Goal: Feedback & Contribution: Contribute content

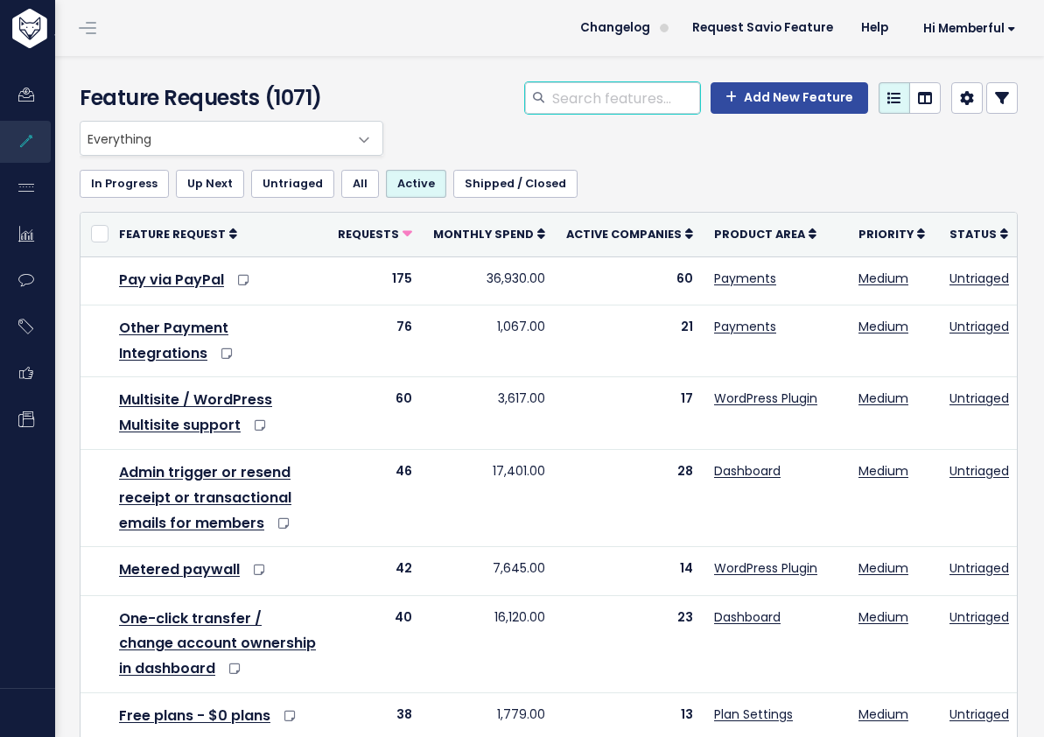
click at [551, 97] on input "search" at bounding box center [626, 98] width 150 height 32
type input "hubspot"
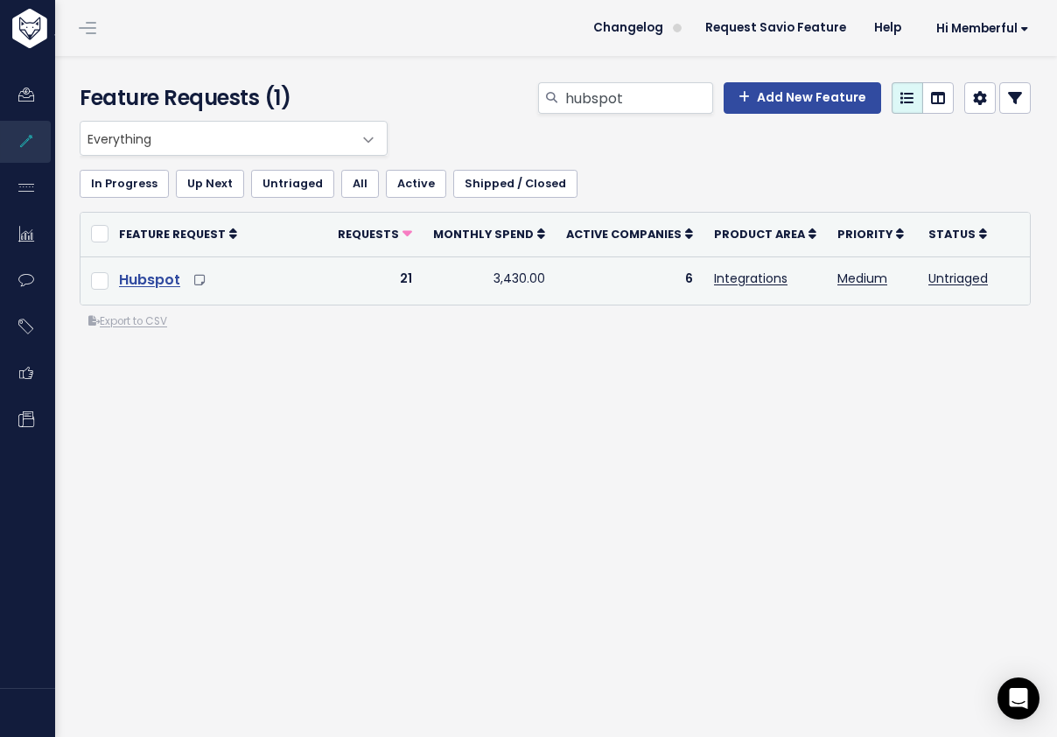
click at [158, 276] on link "Hubspot" at bounding box center [149, 280] width 61 height 20
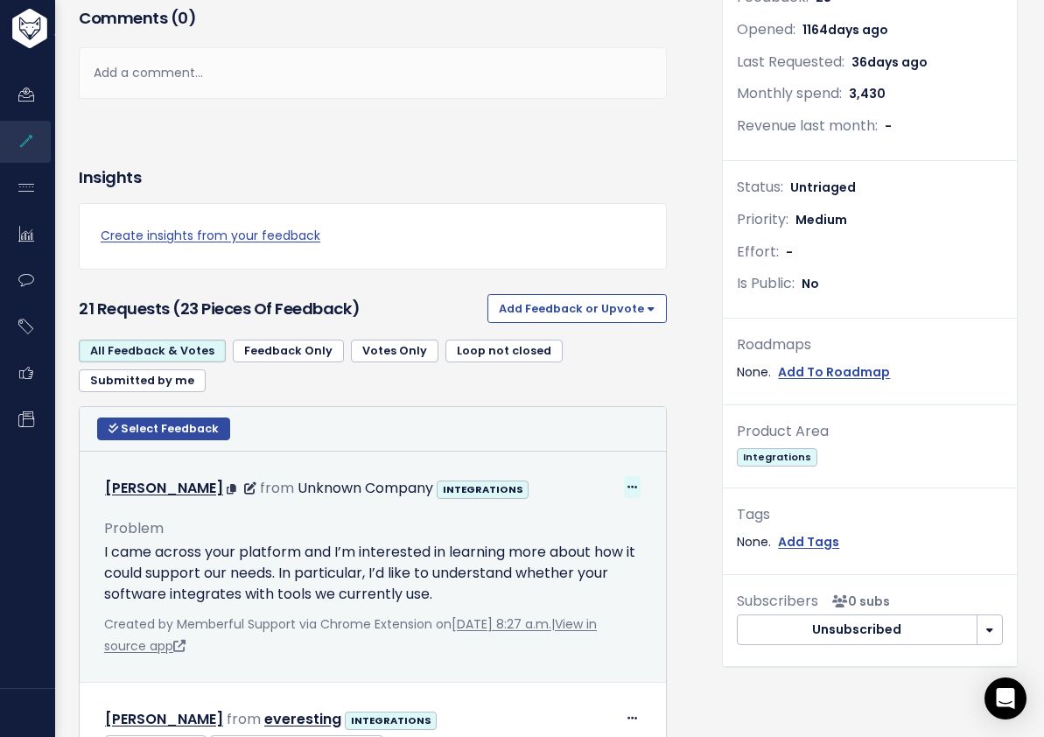
scroll to position [407, 0]
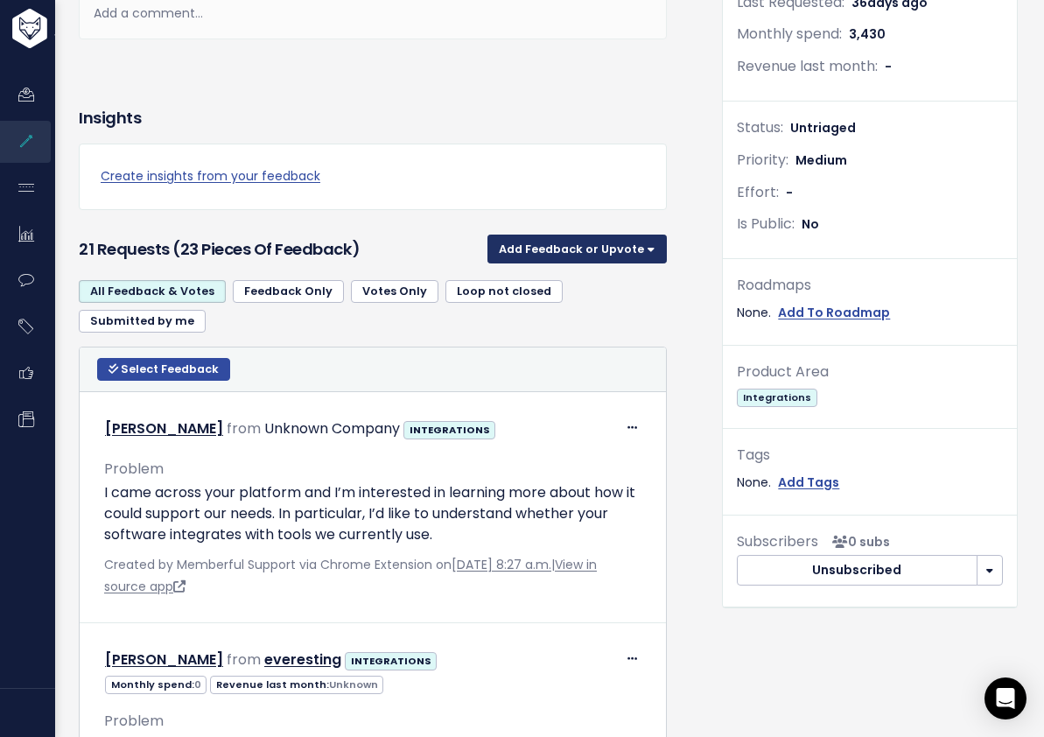
click at [565, 240] on button "Add Feedback or Upvote" at bounding box center [577, 249] width 179 height 28
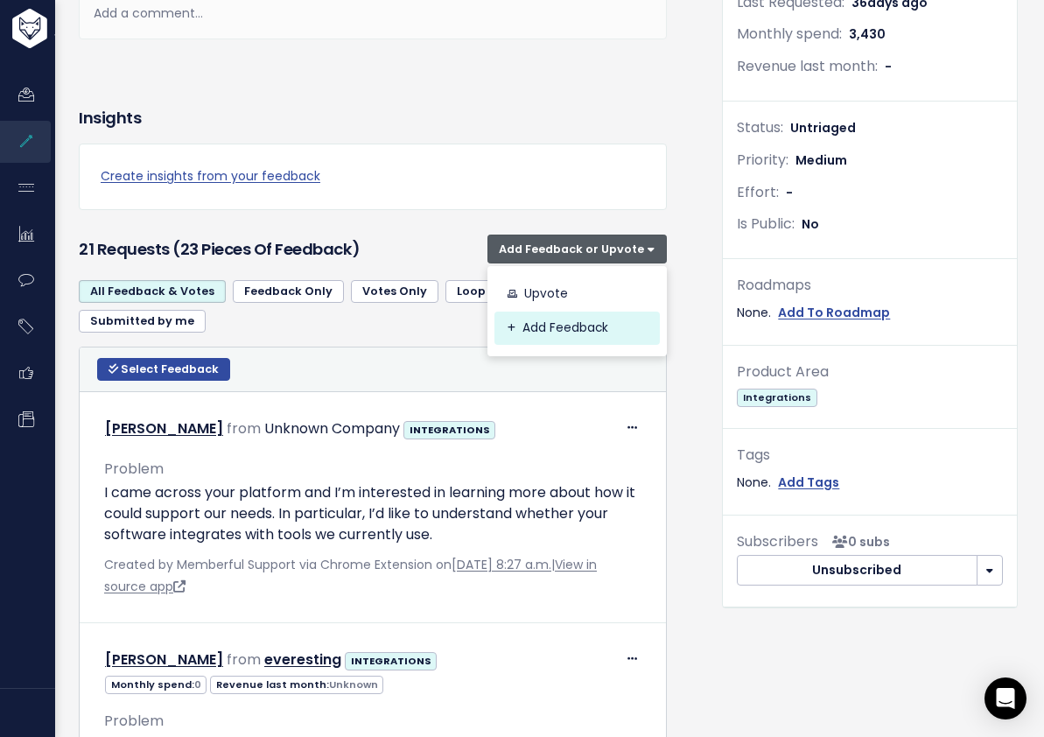
click at [566, 321] on link "Add Feedback" at bounding box center [577, 329] width 165 height 34
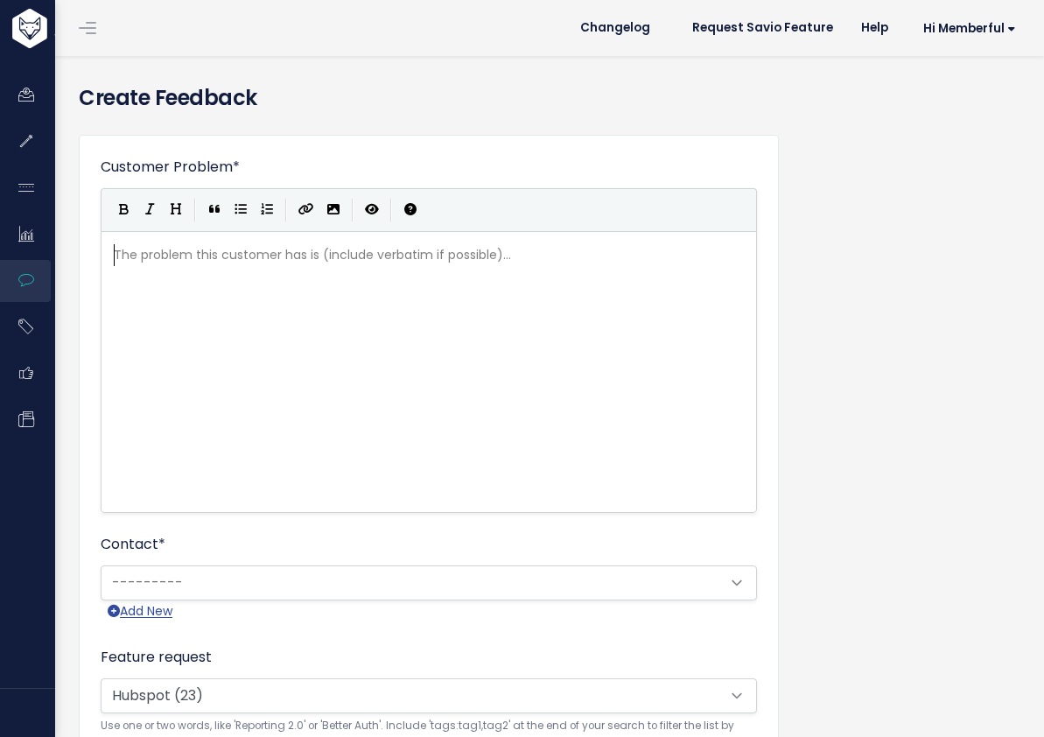
scroll to position [2, 0]
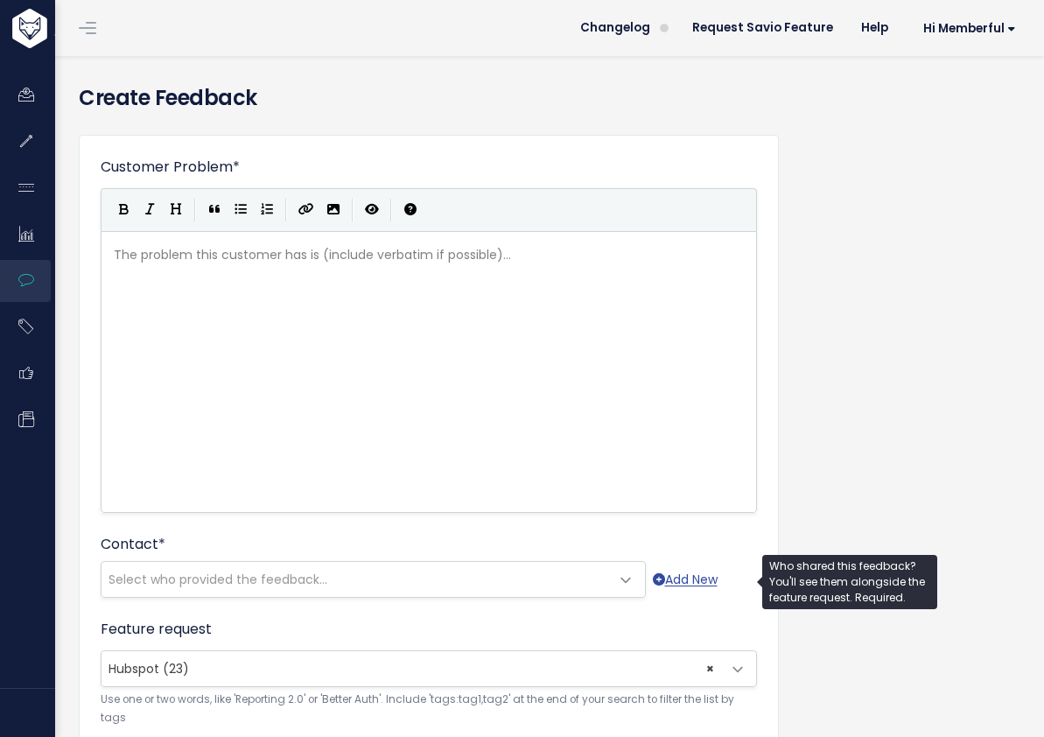
click at [238, 583] on span "Select who provided the feedback..." at bounding box center [218, 580] width 219 height 18
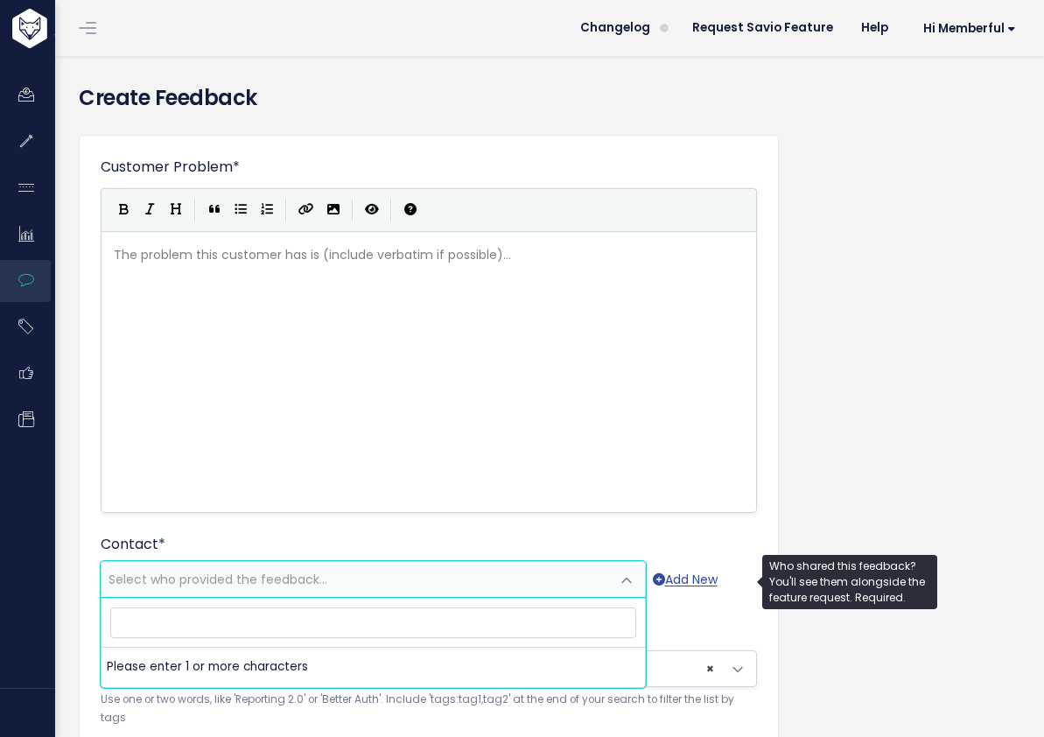
type input "[PERSON_NAME][EMAIL_ADDRESS][PERSON_NAME][DOMAIN_NAME]"
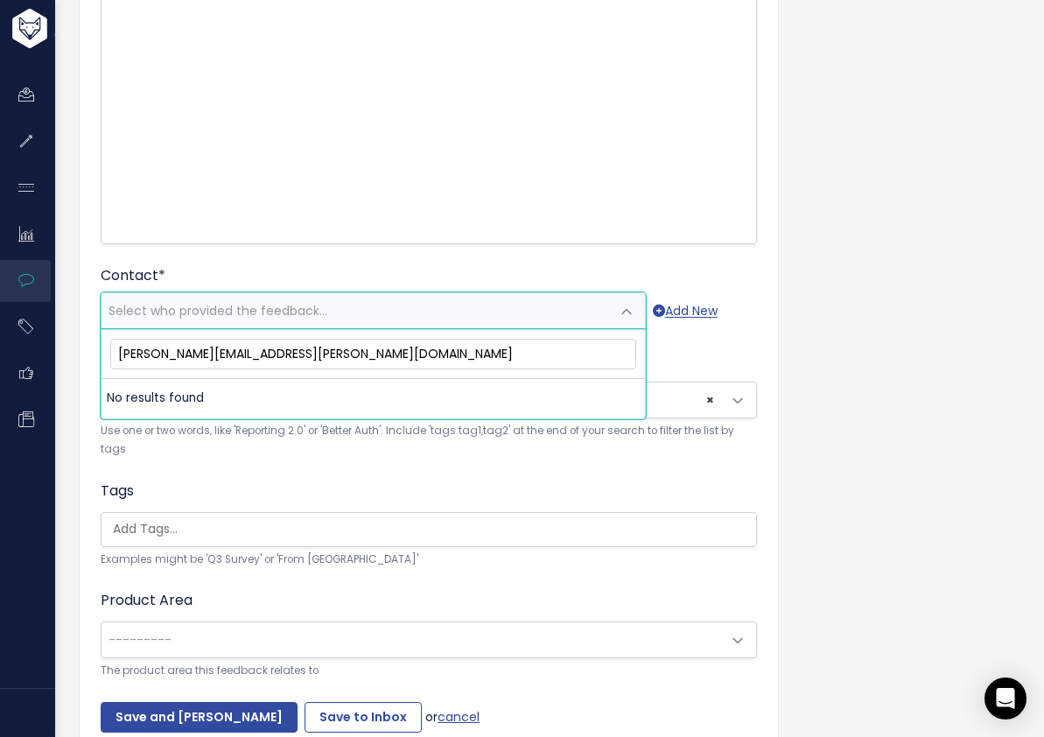
scroll to position [270, 0]
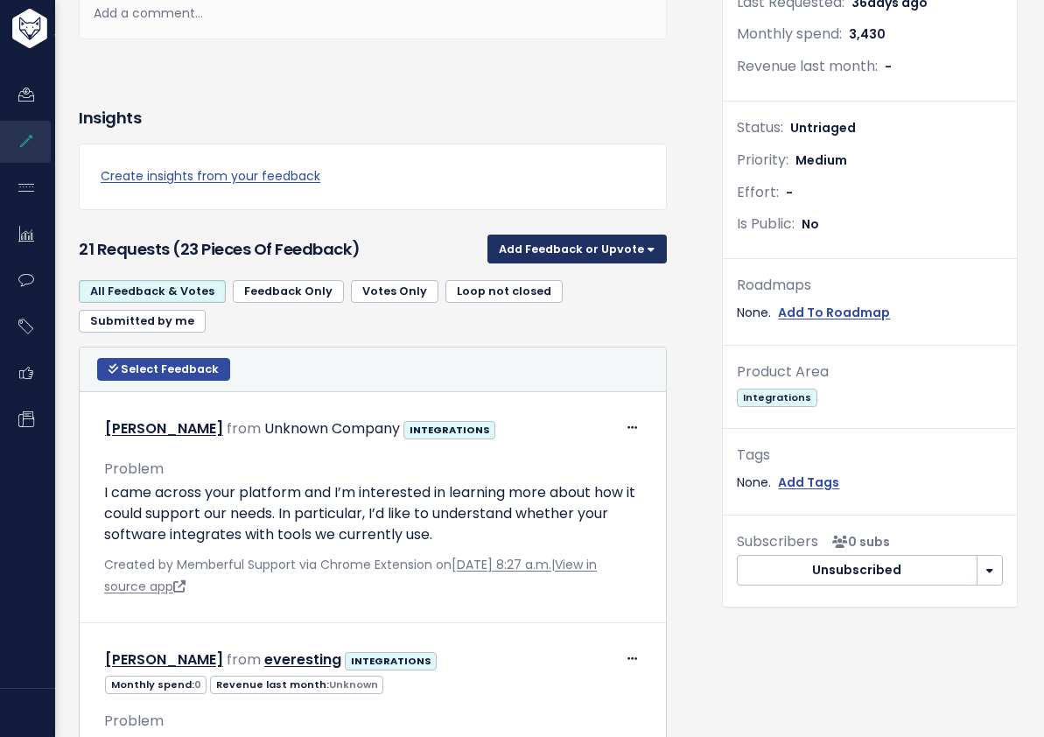
scroll to position [407, 0]
click at [581, 252] on button "Add Feedback or Upvote" at bounding box center [577, 249] width 179 height 28
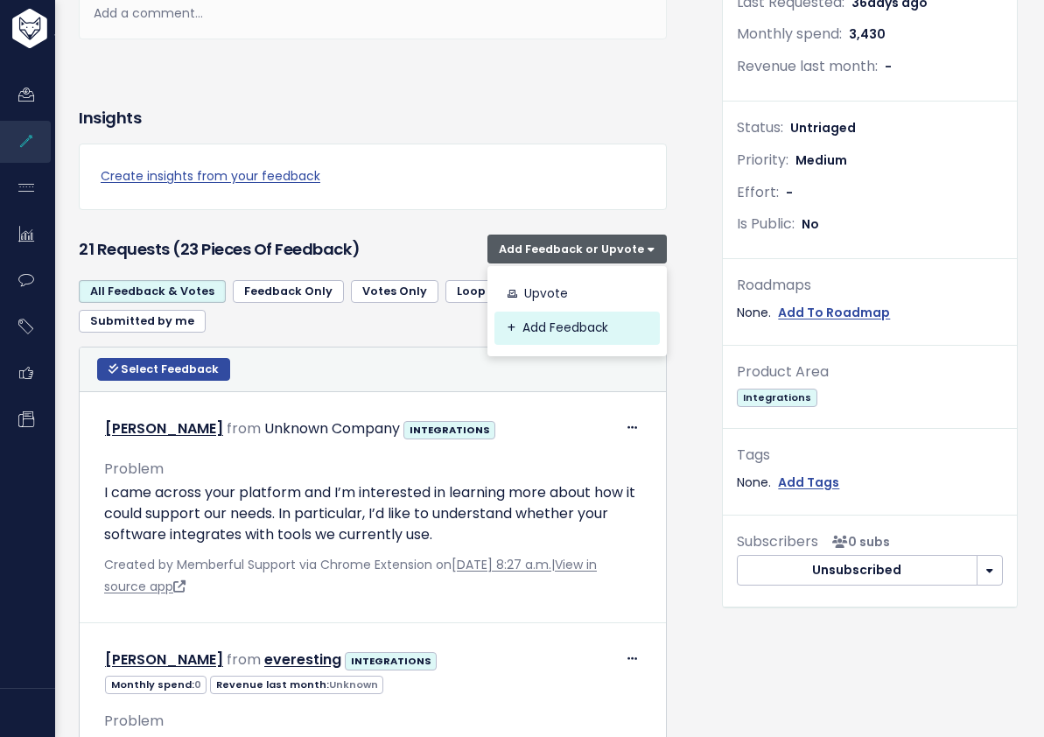
click at [579, 327] on link "Add Feedback" at bounding box center [577, 329] width 165 height 34
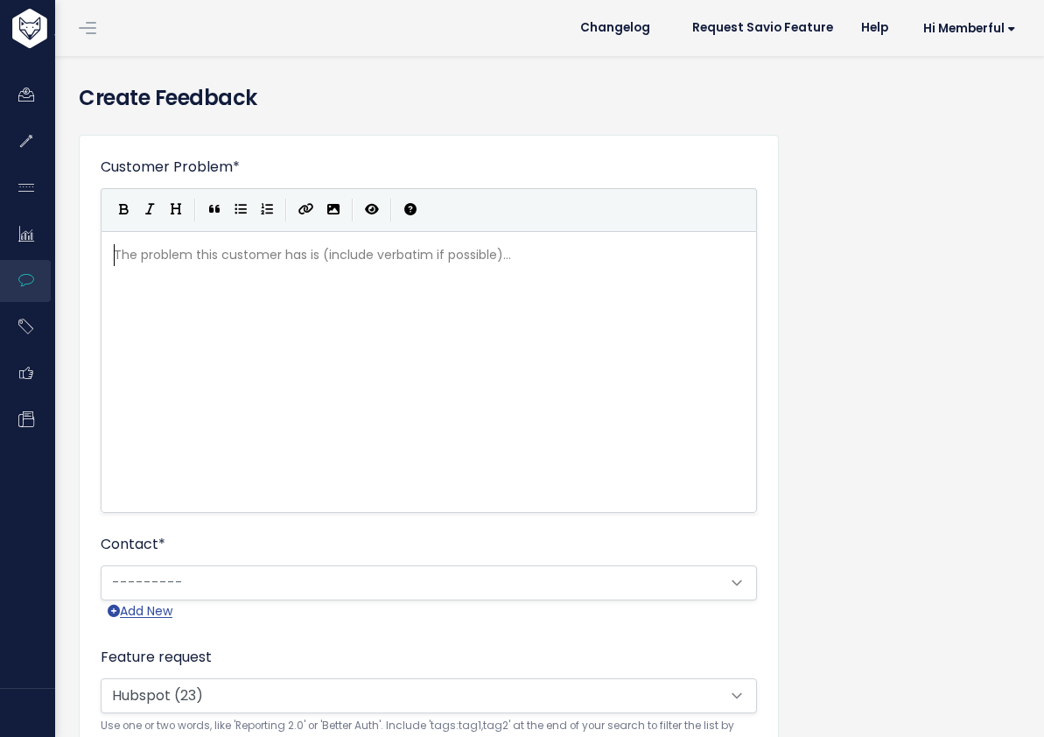
scroll to position [2, 0]
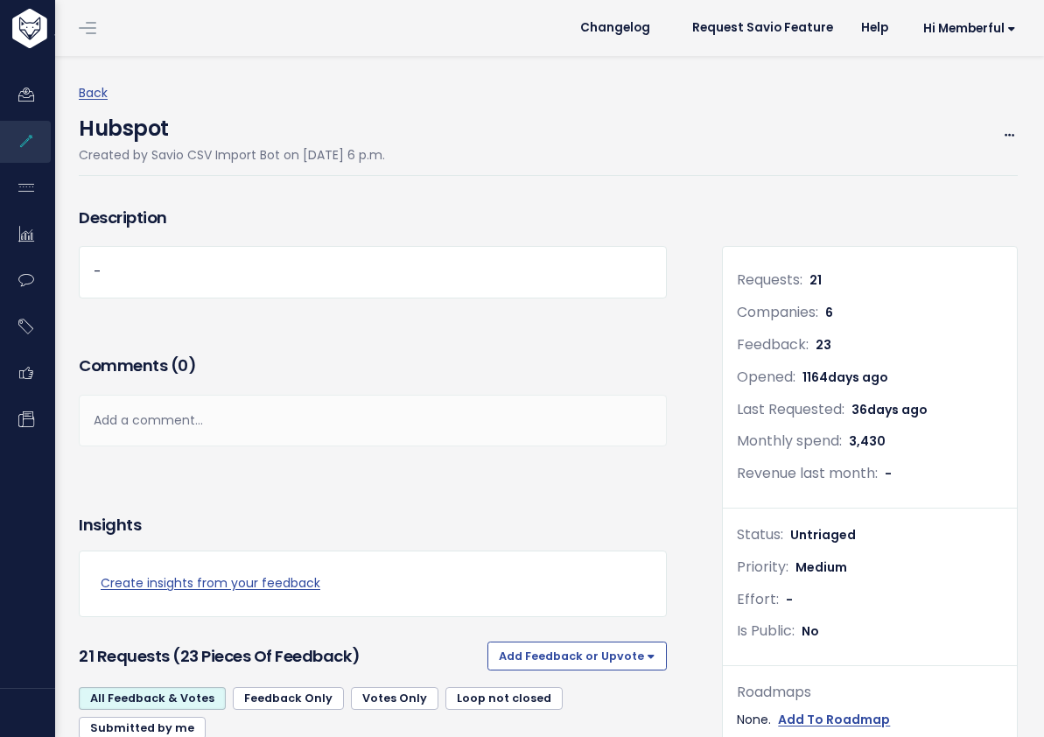
scroll to position [407, 0]
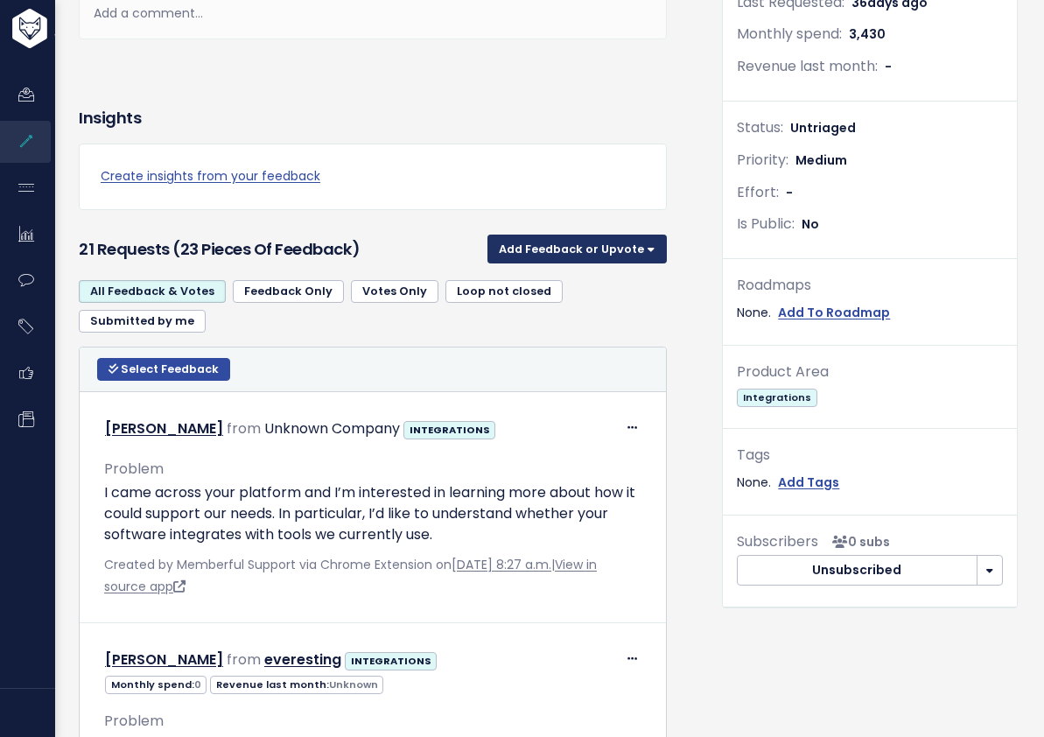
click at [608, 251] on button "Add Feedback or Upvote" at bounding box center [577, 249] width 179 height 28
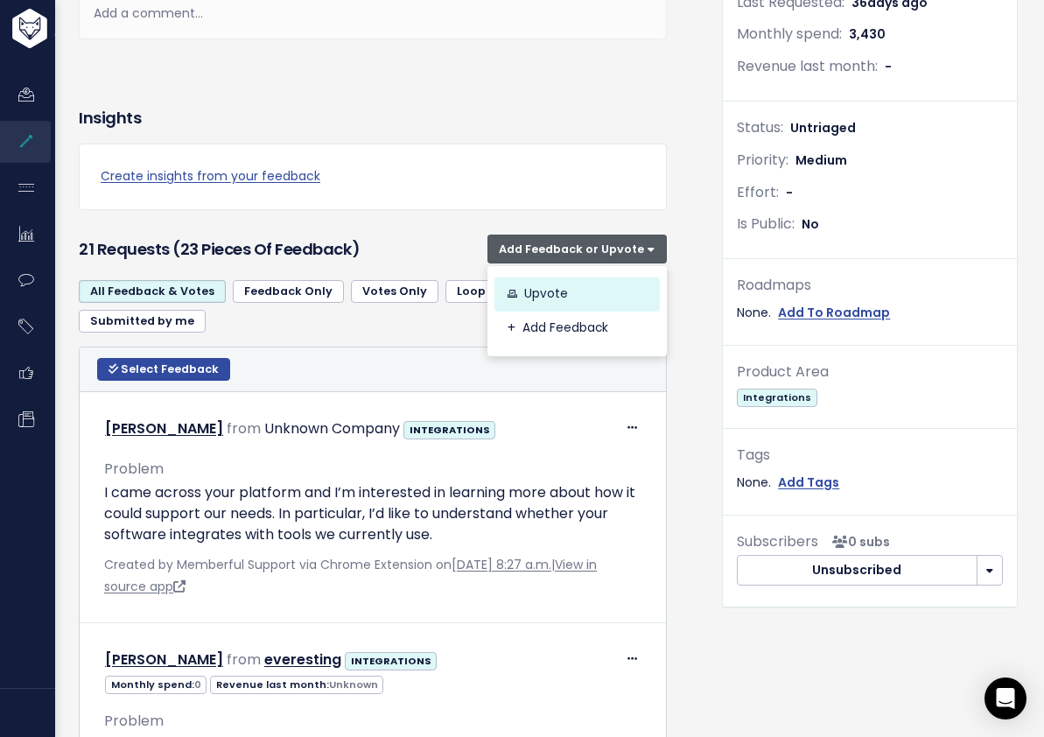
click at [579, 293] on link "Upvote" at bounding box center [577, 294] width 165 height 34
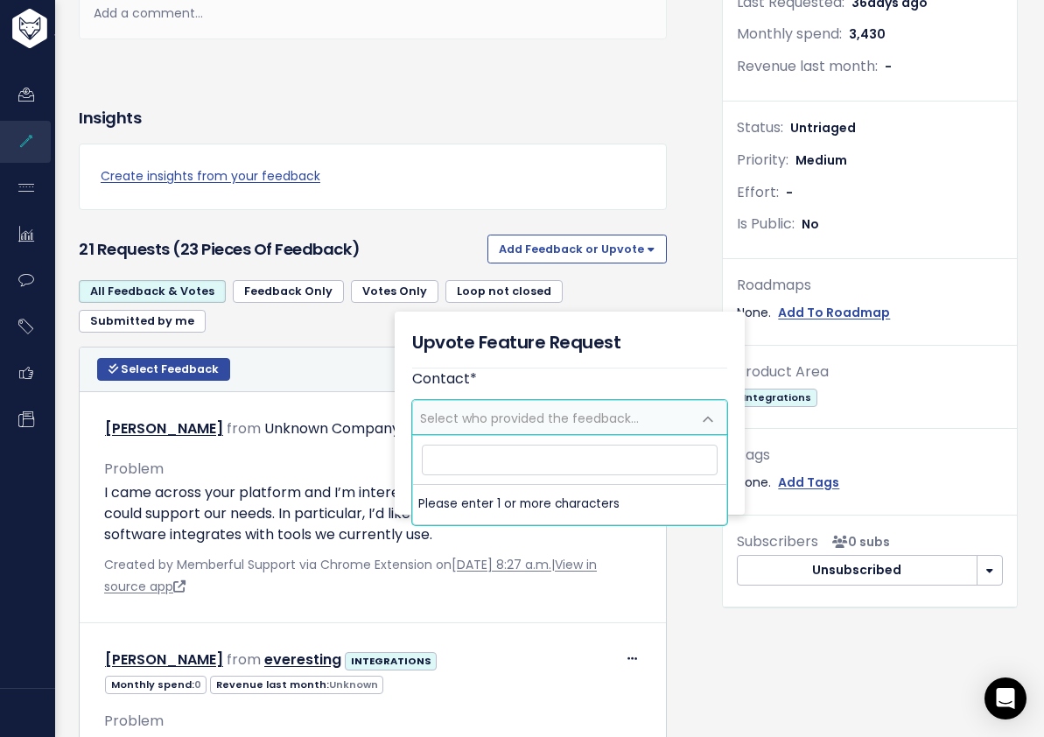
click at [570, 407] on span "Select who provided the feedback..." at bounding box center [552, 417] width 278 height 33
click at [709, 446] on input "maggie.seybold@welcomehomesoftware.com" at bounding box center [570, 460] width 296 height 31
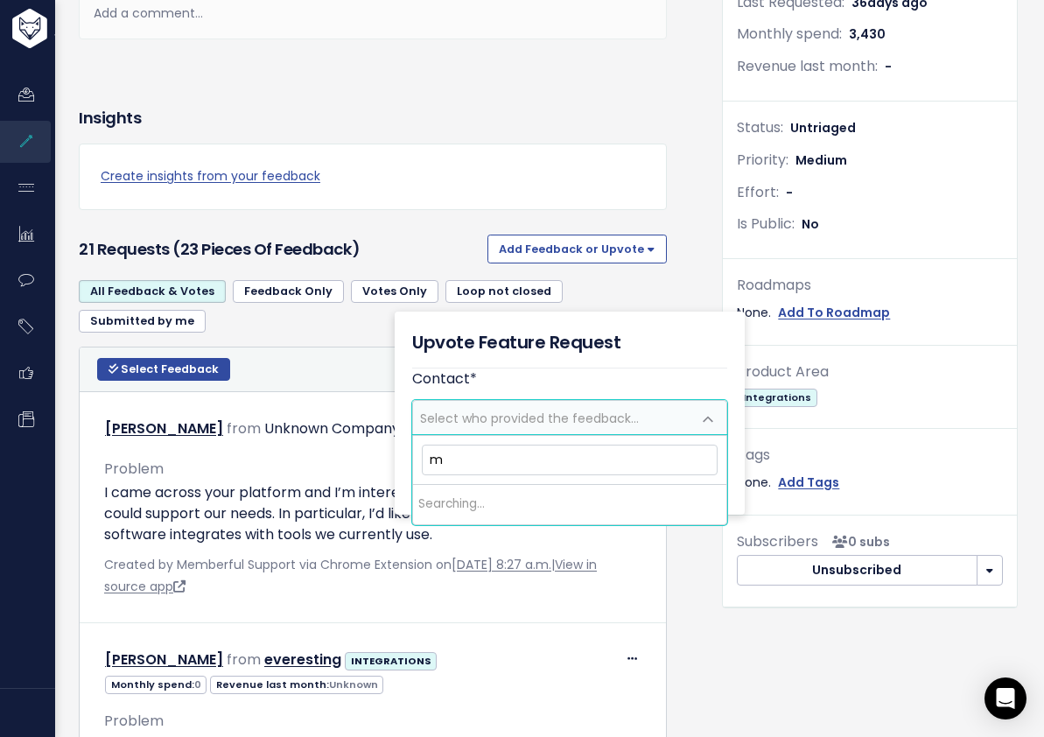
scroll to position [0, 0]
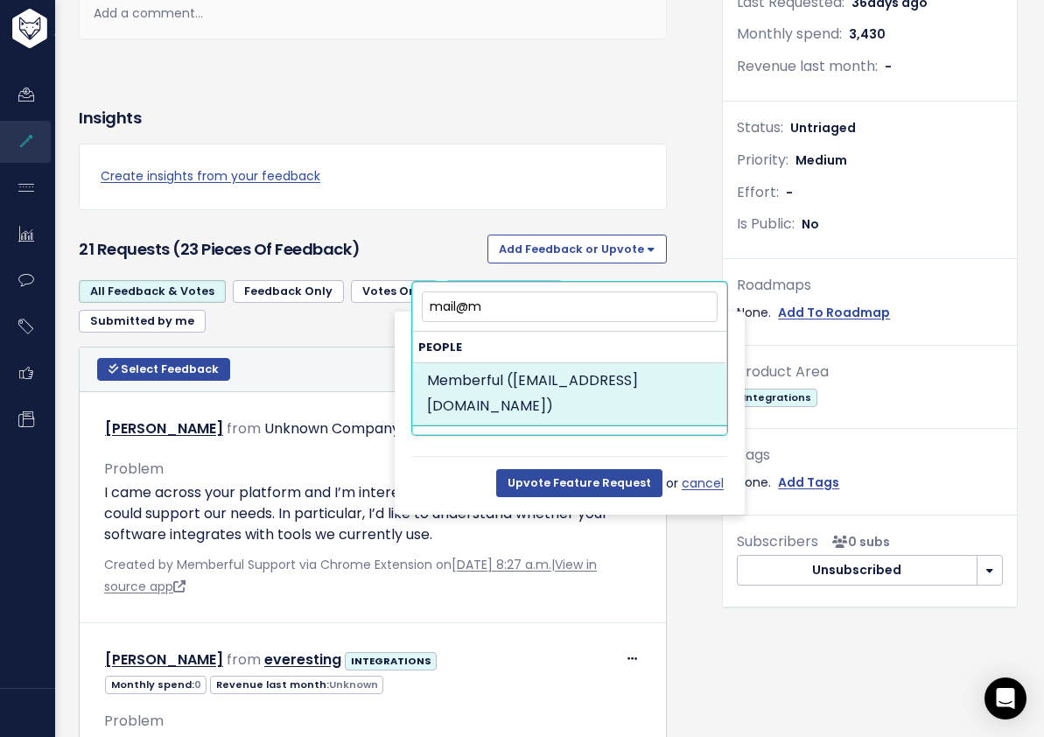
type input "mail@m"
select select "87647178"
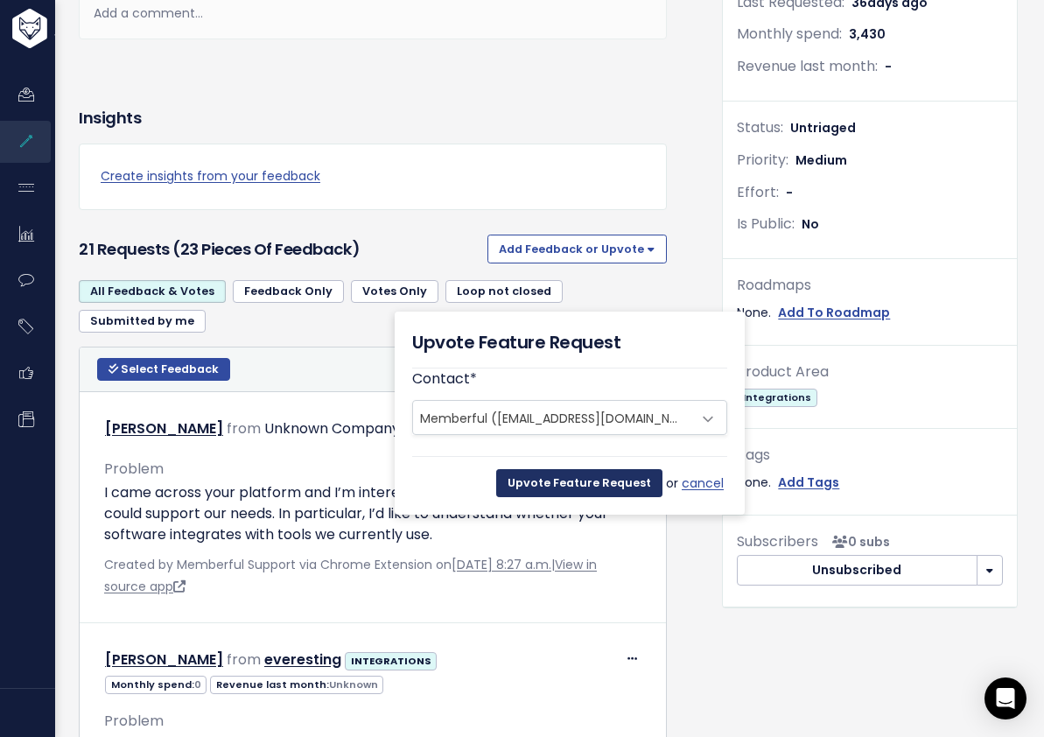
click at [620, 490] on input "Upvote Feature Request" at bounding box center [579, 483] width 166 height 28
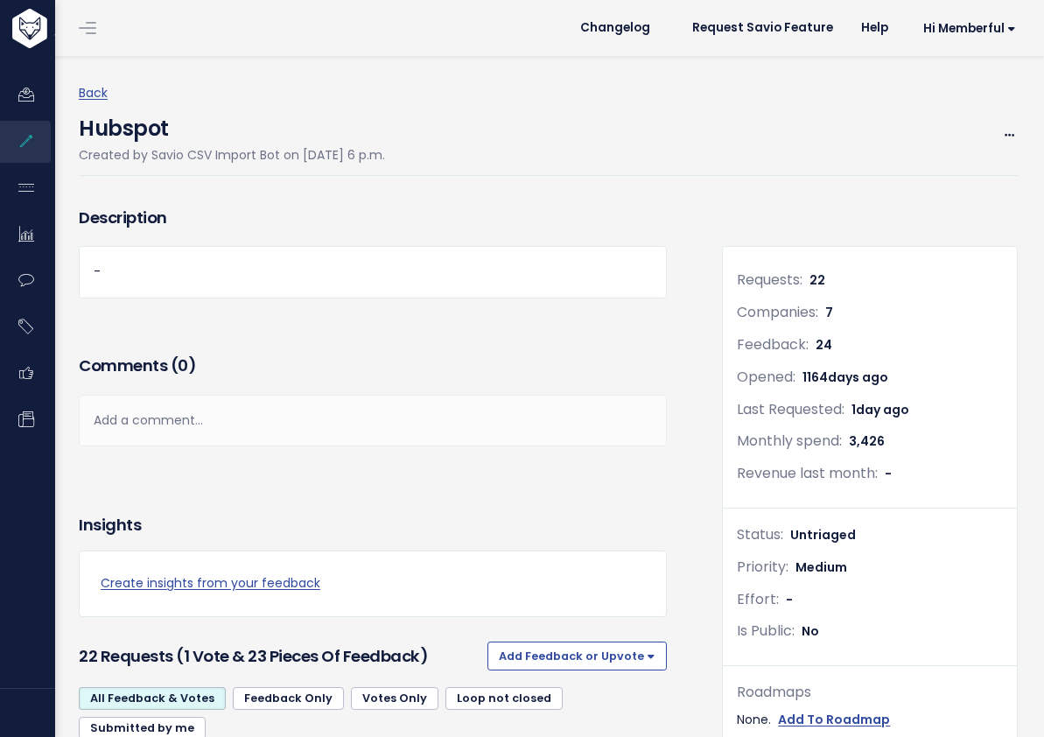
scroll to position [407, 0]
